Goal: Navigation & Orientation: Understand site structure

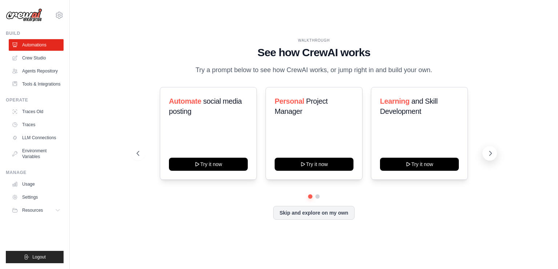
click at [488, 154] on button at bounding box center [489, 153] width 15 height 15
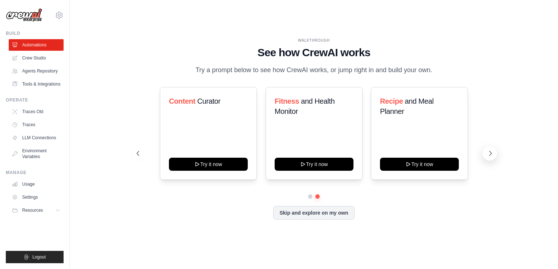
click at [488, 154] on button at bounding box center [489, 153] width 15 height 15
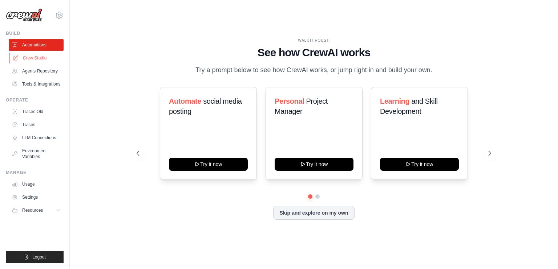
click at [41, 61] on link "Crew Studio" at bounding box center [36, 58] width 55 height 12
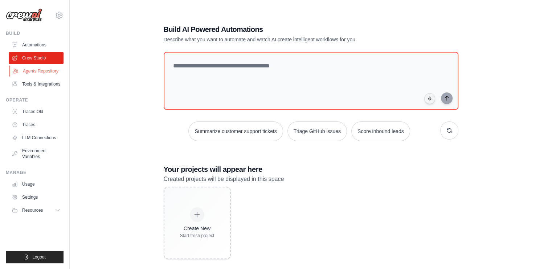
click at [40, 71] on link "Agents Repository" at bounding box center [36, 71] width 55 height 12
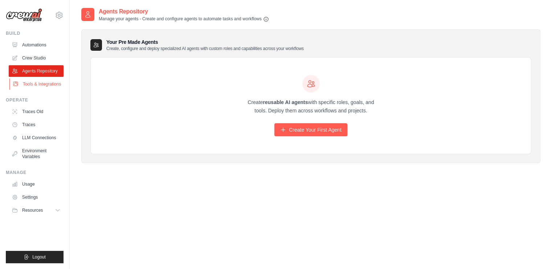
click at [39, 82] on link "Tools & Integrations" at bounding box center [36, 84] width 55 height 12
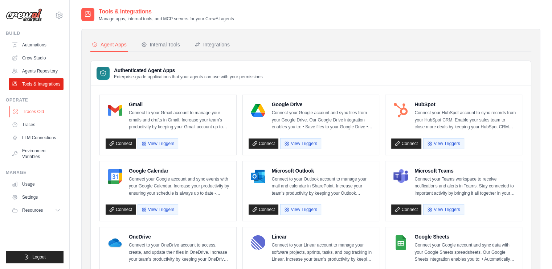
click at [46, 115] on link "Traces Old" at bounding box center [36, 112] width 55 height 12
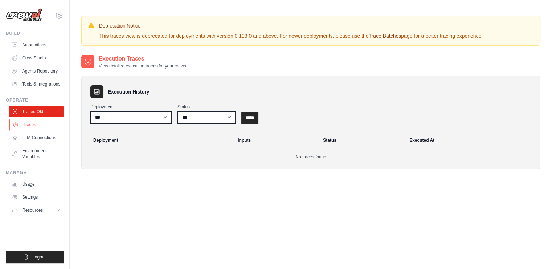
click at [39, 131] on link "Traces" at bounding box center [36, 125] width 55 height 12
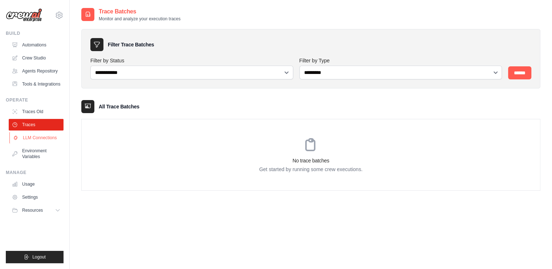
click at [39, 140] on link "LLM Connections" at bounding box center [36, 138] width 55 height 12
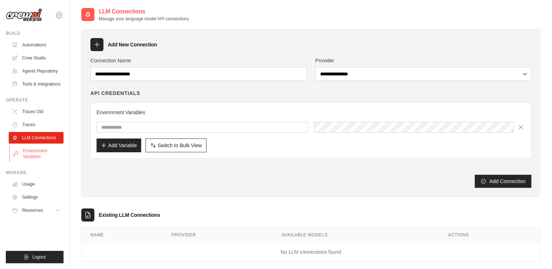
click at [45, 160] on link "Environment Variables" at bounding box center [36, 153] width 55 height 17
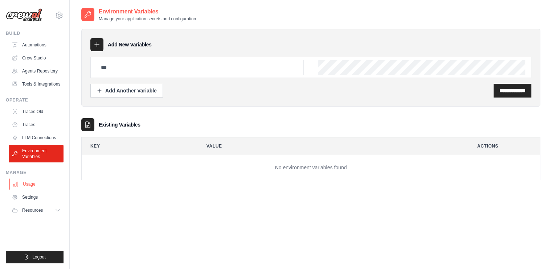
click at [42, 188] on link "Usage" at bounding box center [36, 185] width 55 height 12
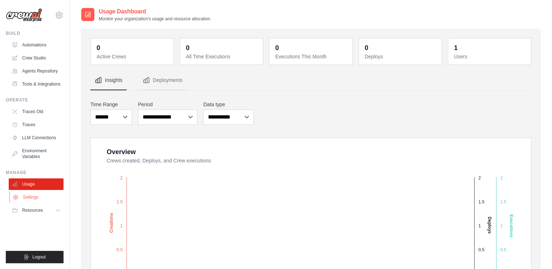
click at [40, 203] on link "Settings" at bounding box center [36, 198] width 55 height 12
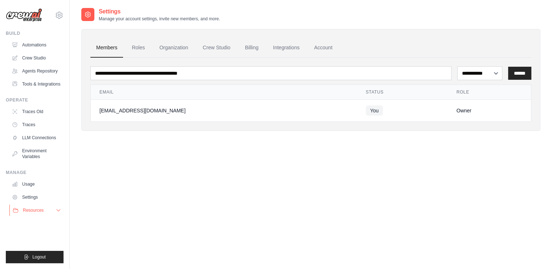
click at [41, 213] on span "Resources" at bounding box center [33, 211] width 21 height 6
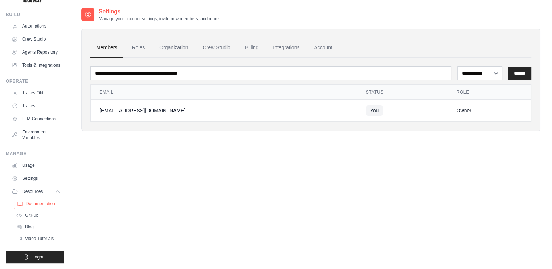
click at [42, 201] on span "Documentation" at bounding box center [40, 204] width 29 height 6
